Goal: Task Accomplishment & Management: Complete application form

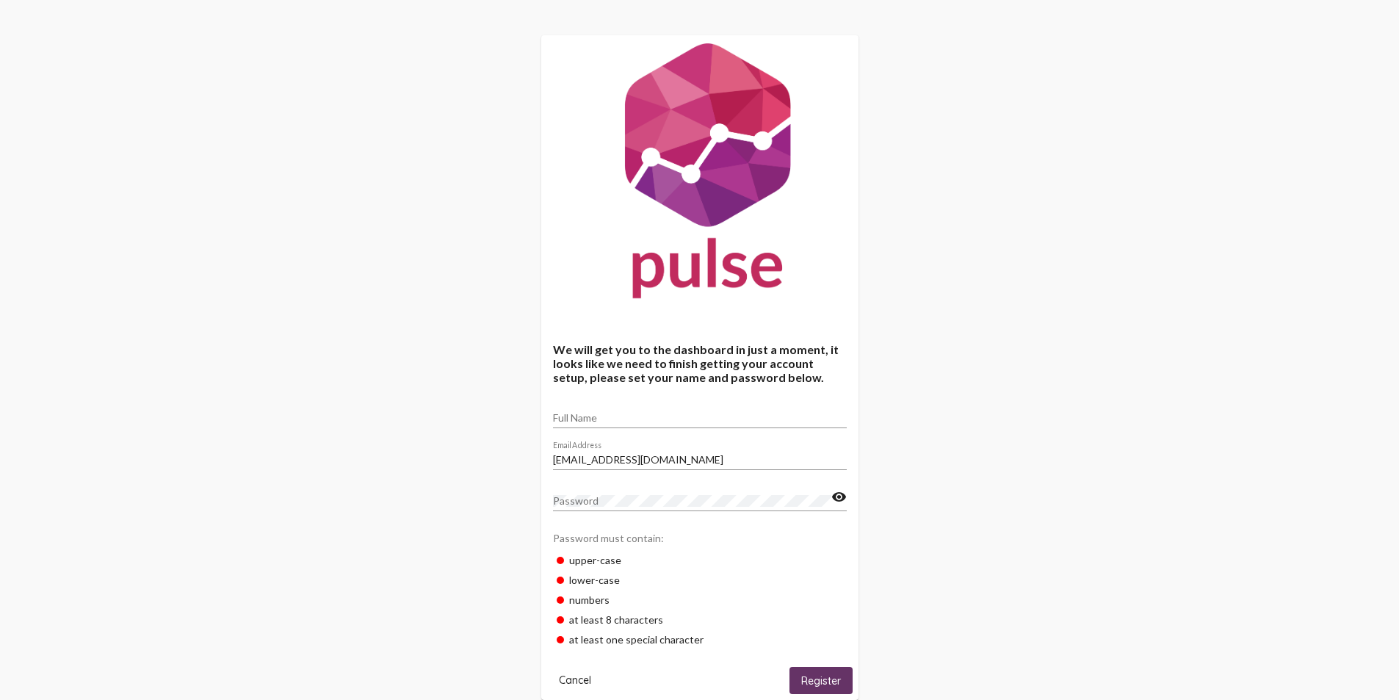
click at [580, 463] on input "[EMAIL_ADDRESS][DOMAIN_NAME]" at bounding box center [700, 460] width 294 height 12
click at [580, 419] on input "Full Name" at bounding box center [700, 418] width 294 height 12
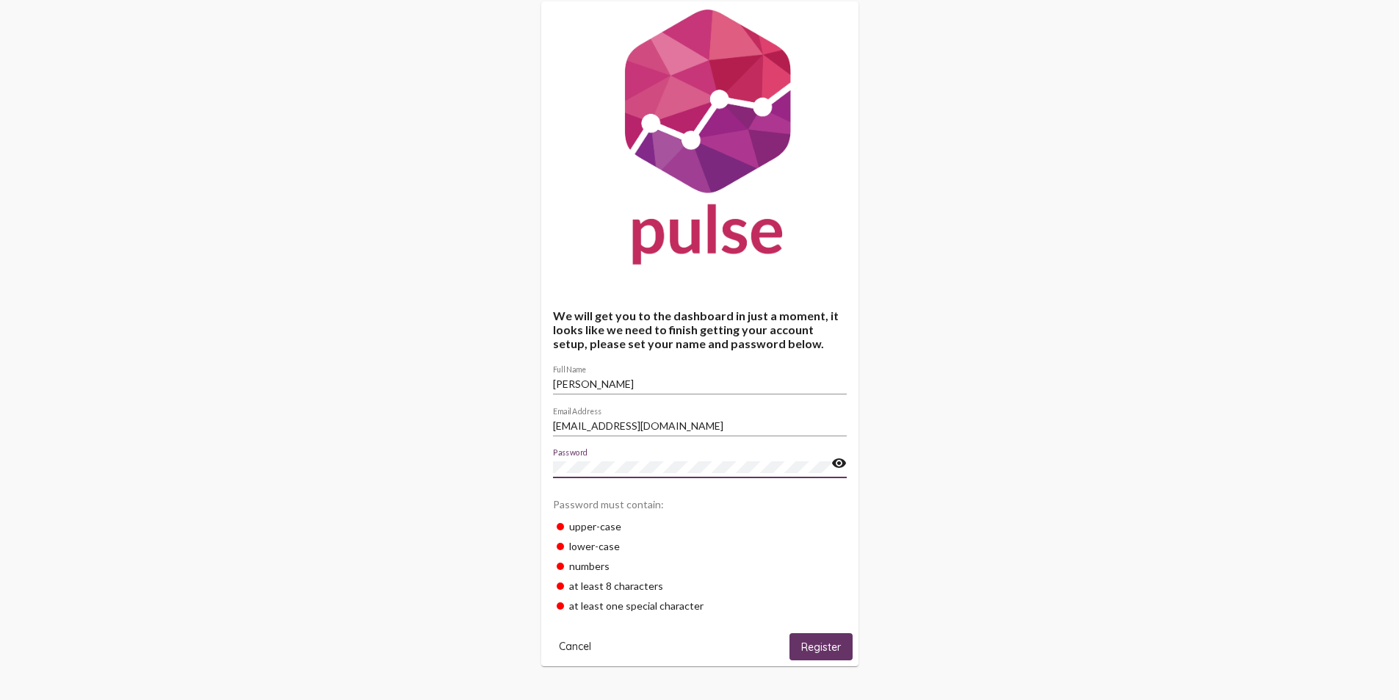
scroll to position [35, 0]
click at [608, 380] on input "[PERSON_NAME]" at bounding box center [700, 383] width 294 height 12
type input "Rena Lopez"
click at [613, 458] on div "Password" at bounding box center [692, 461] width 278 height 29
click at [579, 425] on input "[EMAIL_ADDRESS][DOMAIN_NAME]" at bounding box center [700, 425] width 294 height 12
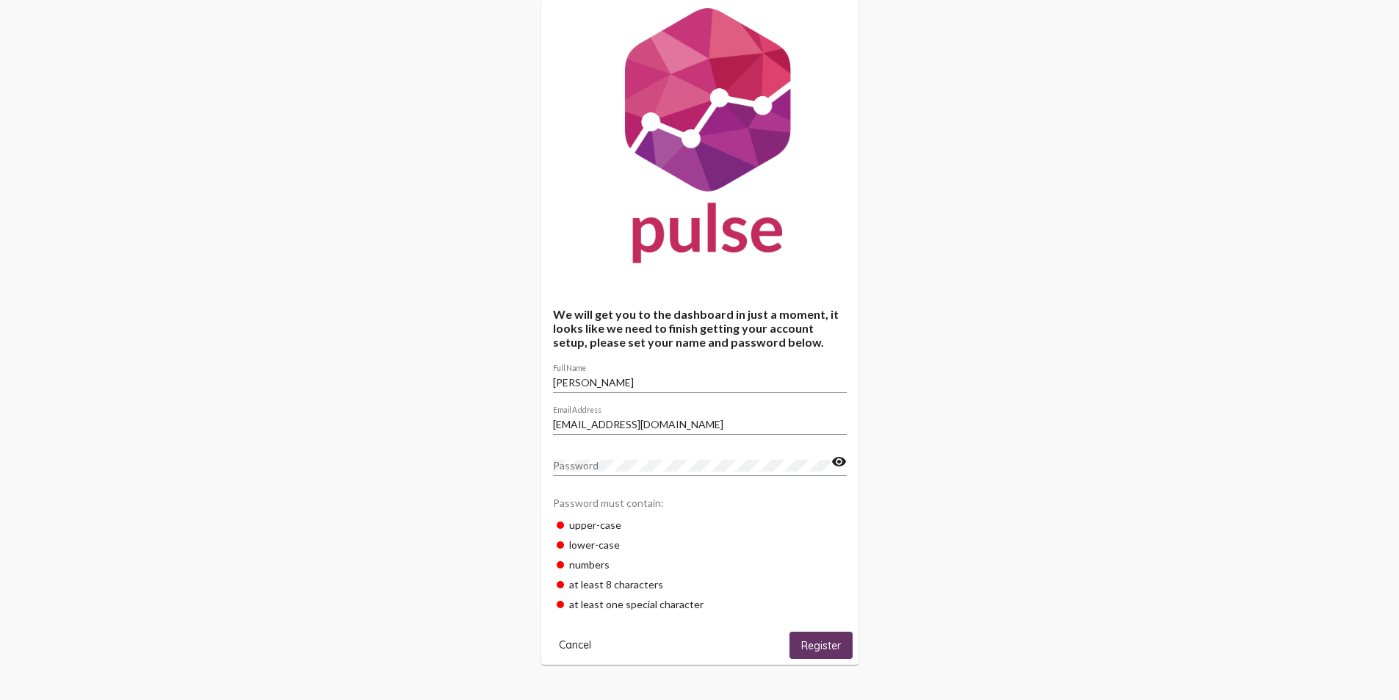
click at [616, 421] on input "[EMAIL_ADDRESS][DOMAIN_NAME]" at bounding box center [700, 425] width 294 height 12
click at [830, 649] on span "Register" at bounding box center [821, 645] width 40 height 13
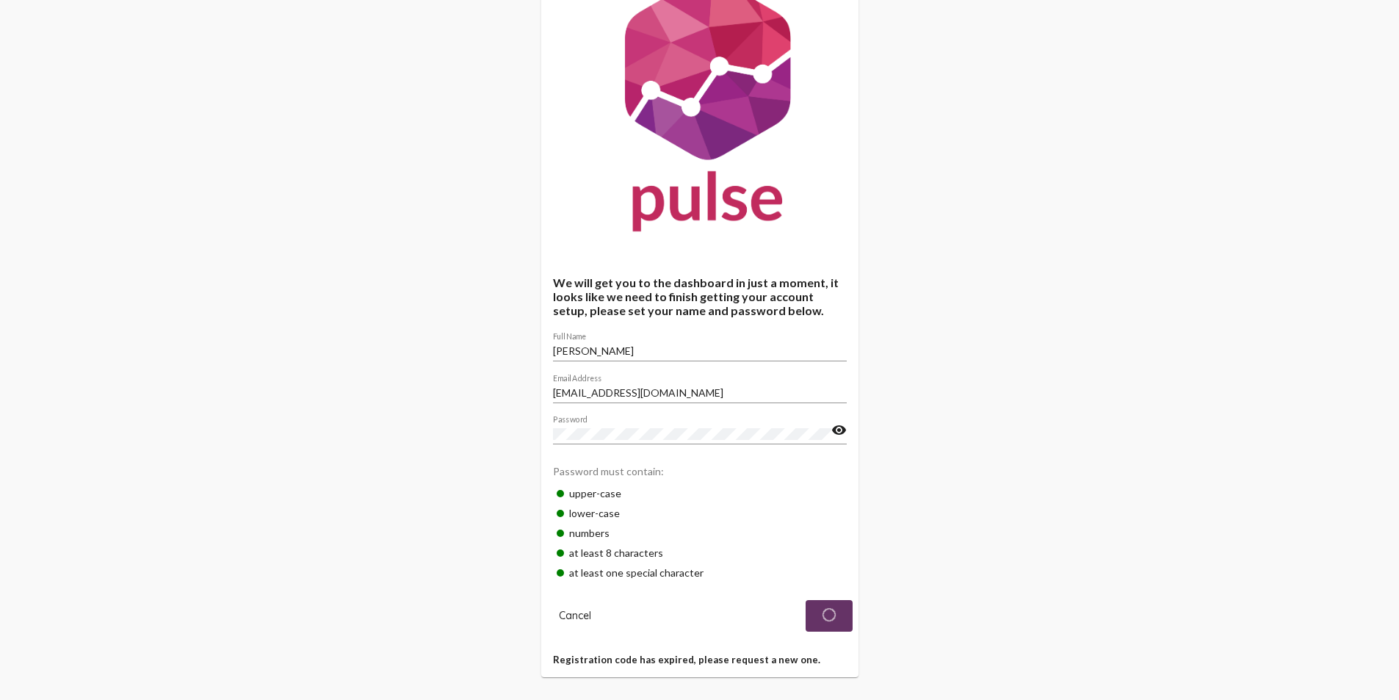
scroll to position [79, 0]
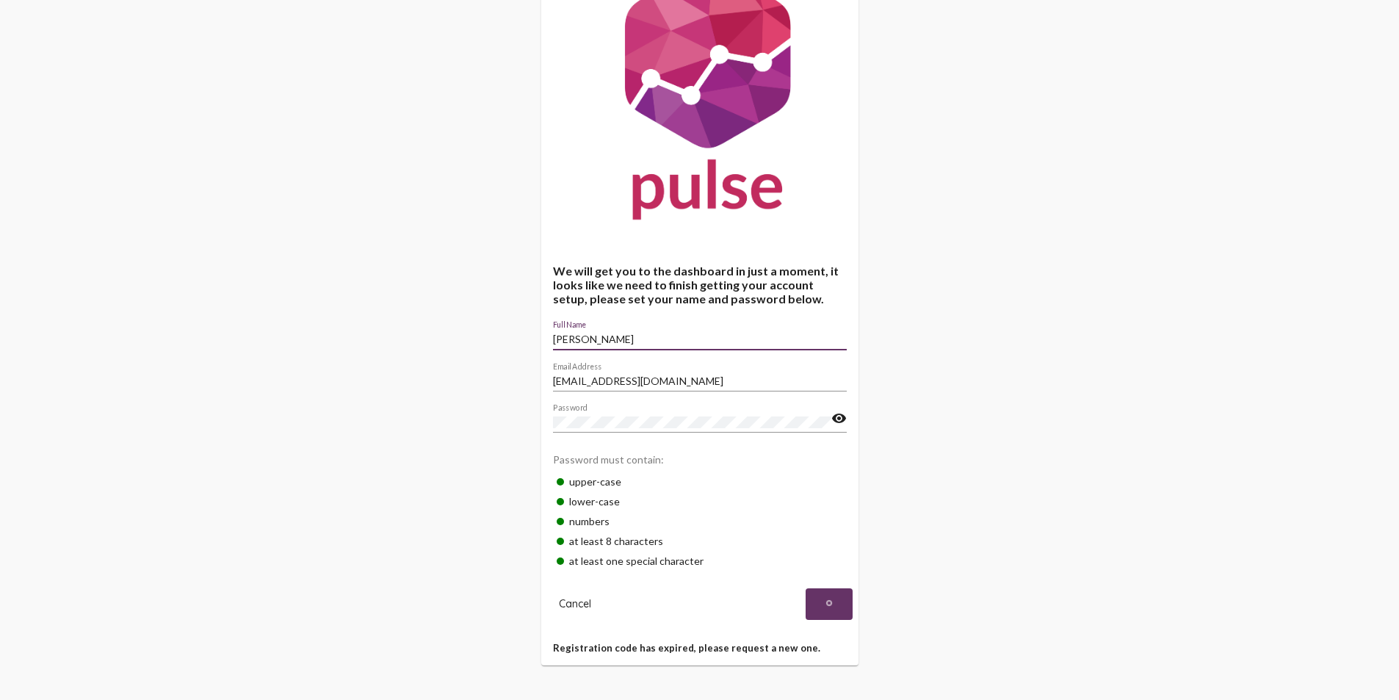
click at [611, 337] on input "Rena Lopez" at bounding box center [700, 339] width 294 height 12
click at [1021, 524] on div "We will get you to the dashboard in just a moment, it looks like we need to fin…" at bounding box center [699, 310] width 1399 height 779
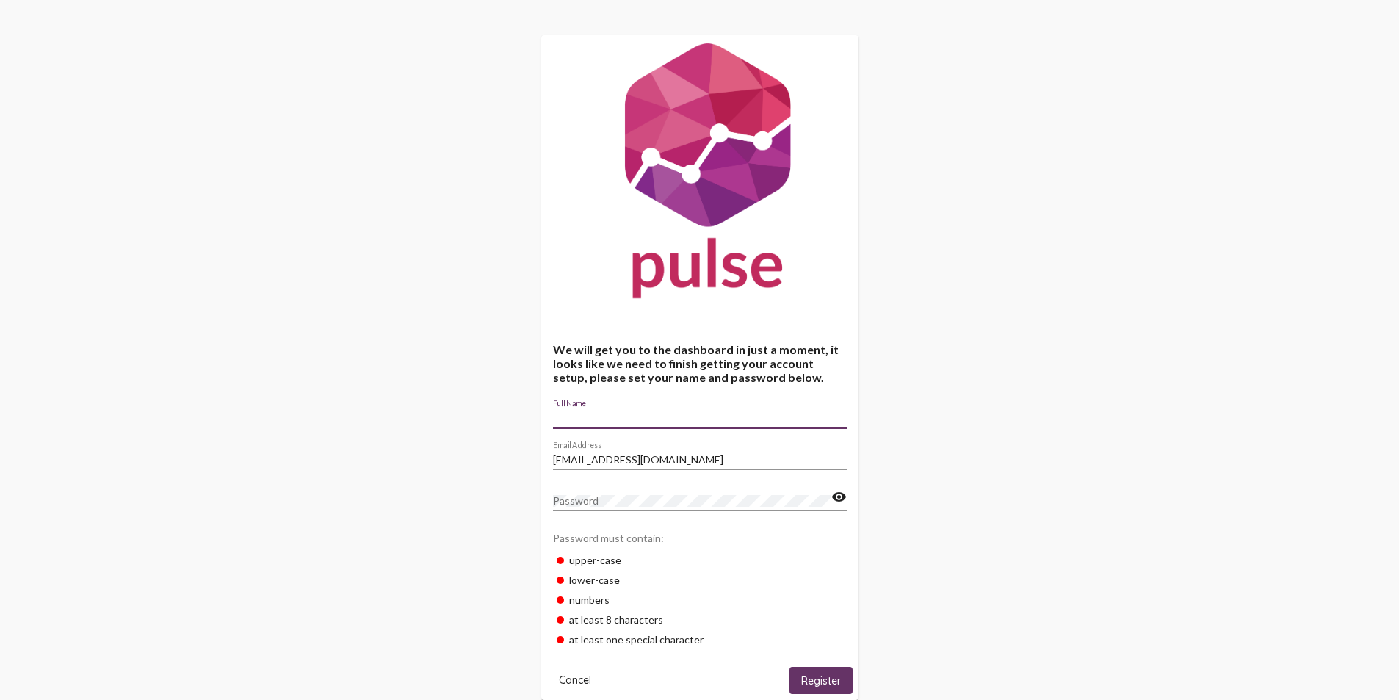
click at [615, 416] on input "Full Name" at bounding box center [700, 418] width 294 height 12
type input "[PERSON_NAME]"
click at [829, 676] on span "Register" at bounding box center [821, 680] width 40 height 13
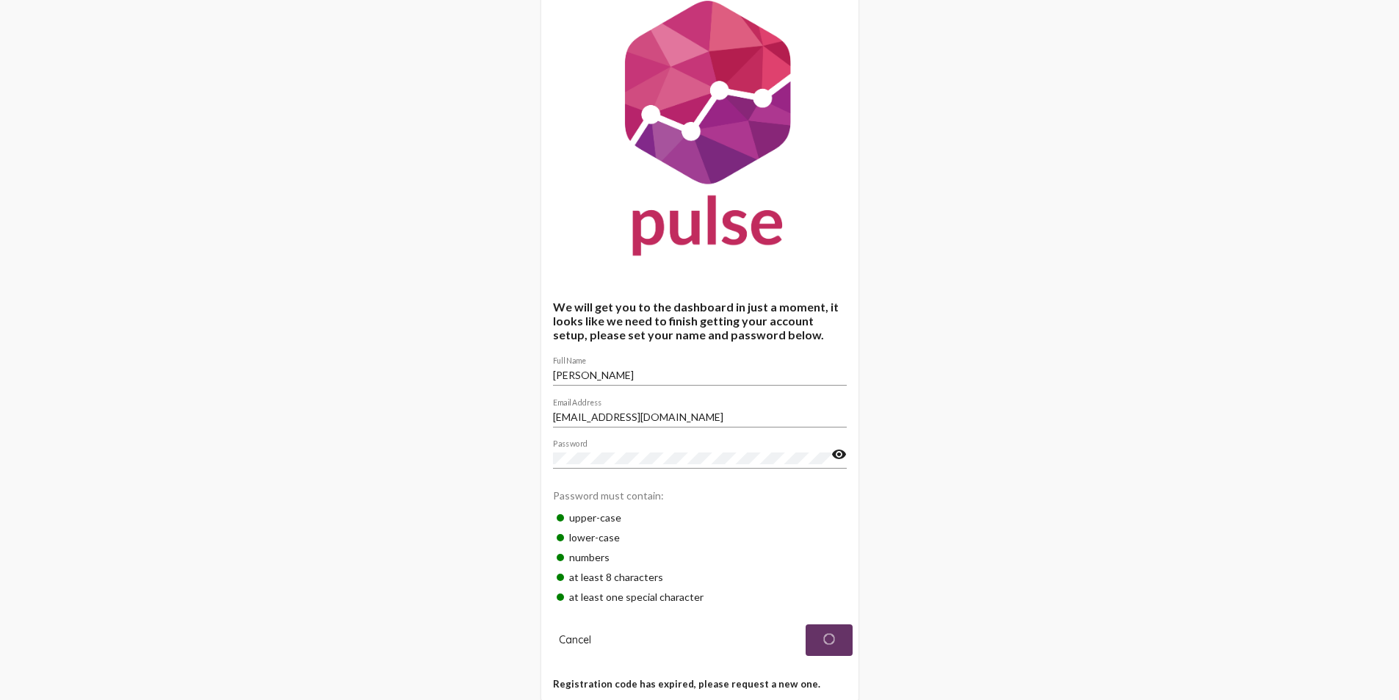
scroll to position [79, 0]
